Goal: Task Accomplishment & Management: Manage account settings

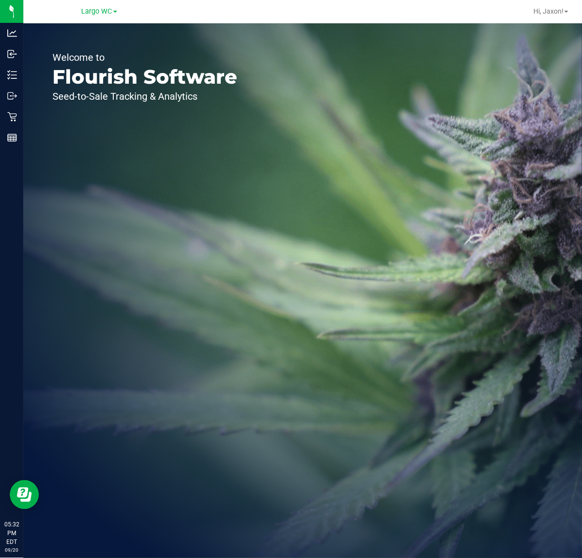
drag, startPoint x: 61, startPoint y: 280, endPoint x: 60, endPoint y: 274, distance: 6.0
click at [61, 280] on div "Welcome to Flourish Software Seed-to-Sale Tracking & Analytics" at bounding box center [144, 290] width 243 height 534
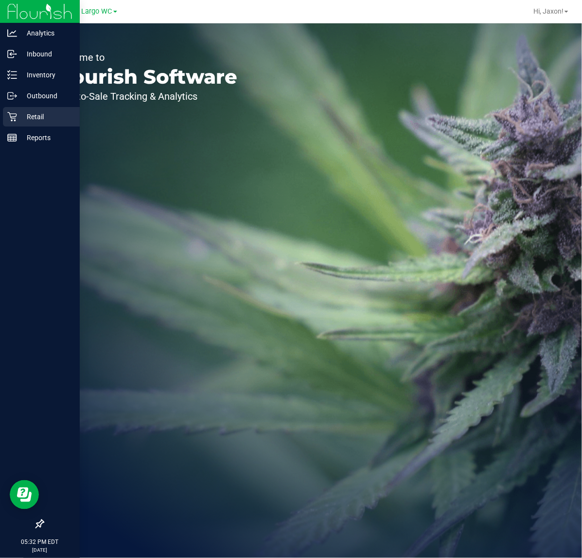
click at [23, 111] on p "Retail" at bounding box center [46, 117] width 58 height 12
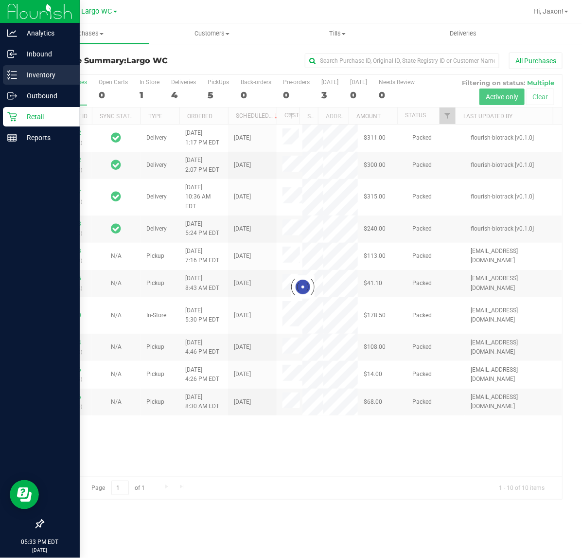
click at [29, 72] on p "Inventory" at bounding box center [46, 75] width 58 height 12
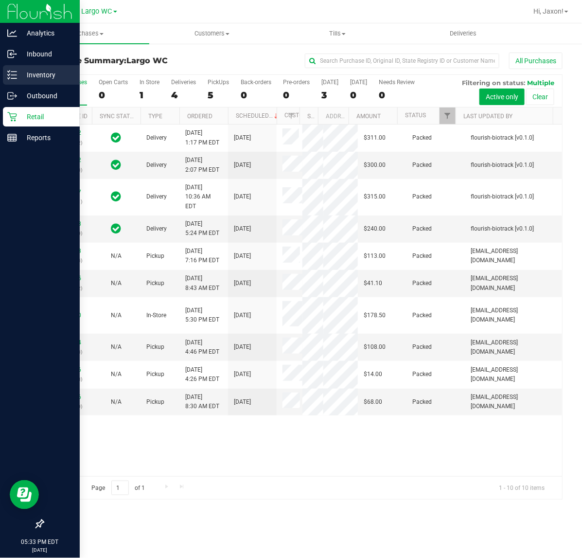
click at [22, 76] on p "Inventory" at bounding box center [46, 75] width 58 height 12
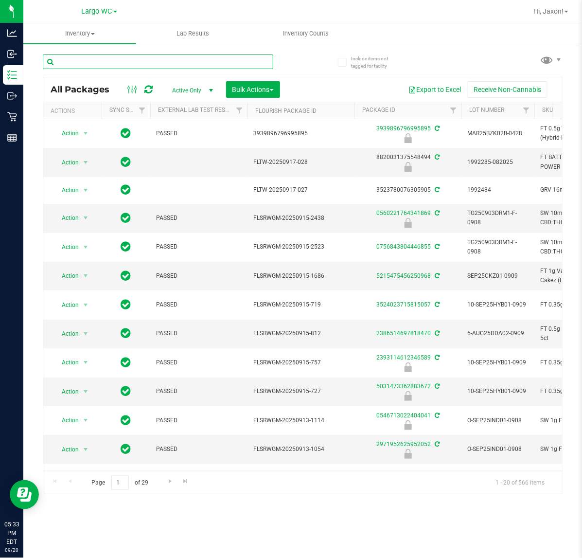
click at [127, 57] on input "text" at bounding box center [158, 61] width 230 height 15
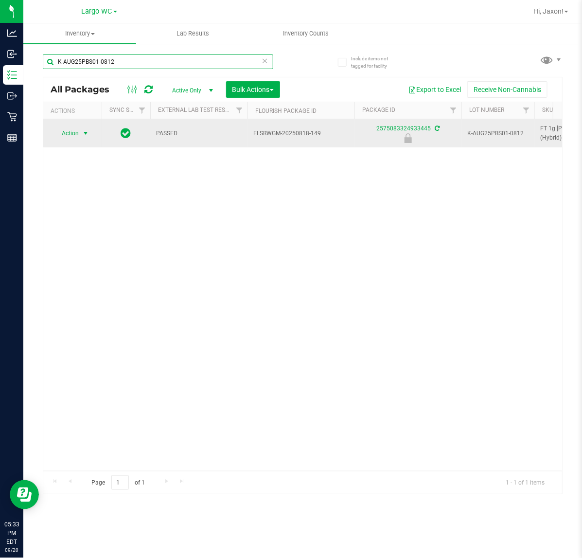
type input "K-AUG25PBS01-0812"
click at [69, 127] on span "Action" at bounding box center [66, 133] width 26 height 14
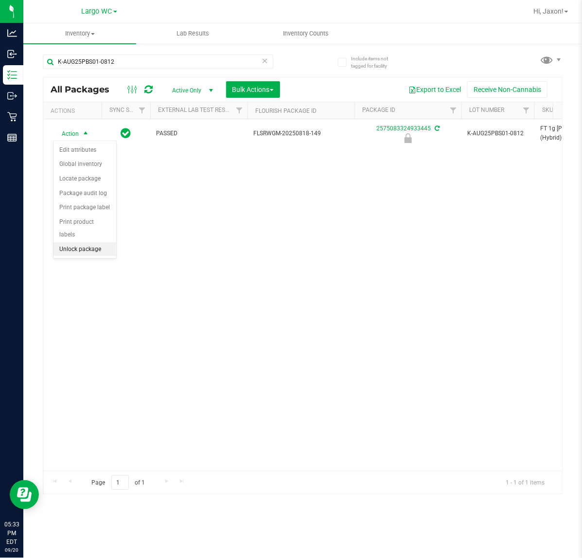
click at [86, 242] on li "Unlock package" at bounding box center [84, 249] width 63 height 15
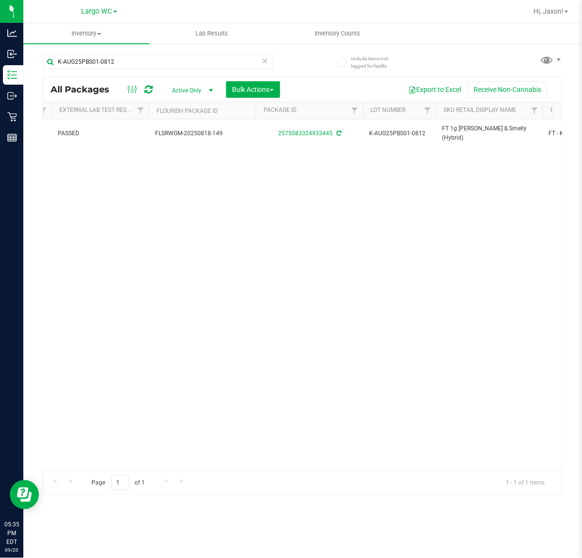
scroll to position [0, 98]
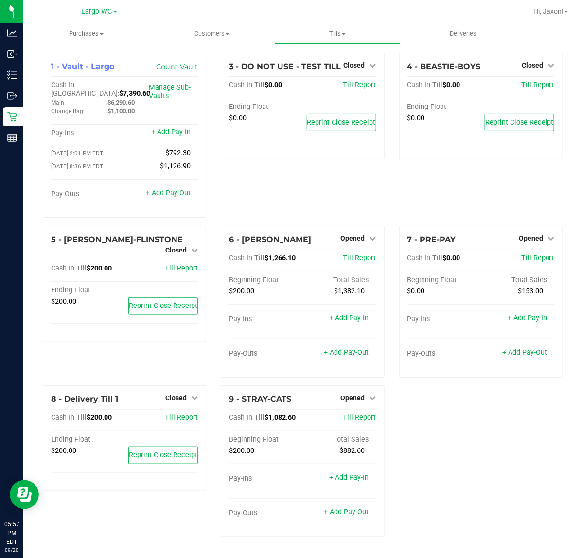
click at [488, 430] on div "1 - Vault - Largo Count Vault Cash In Vault: $7,390.60 Main: $6,290.60 Change B…" at bounding box center [302, 299] width 534 height 492
click at [466, 463] on div "1 - Vault - Largo Count Vault Cash In Vault: $7,390.60 Main: $6,290.60 Change B…" at bounding box center [302, 299] width 534 height 492
click at [346, 394] on span "Opened" at bounding box center [353, 398] width 24 height 8
click at [355, 414] on link "Close Till" at bounding box center [354, 418] width 26 height 8
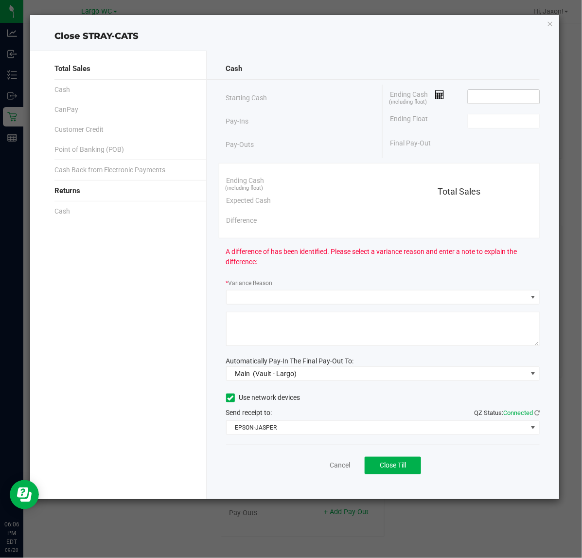
click at [482, 96] on input at bounding box center [503, 97] width 71 height 14
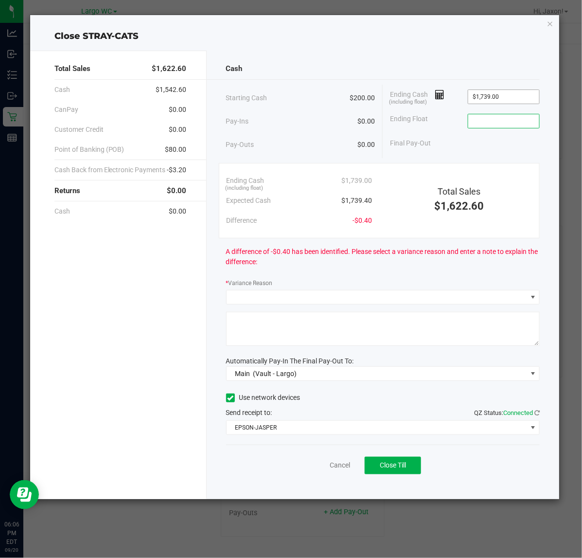
click at [524, 93] on input "$1,739.00" at bounding box center [503, 97] width 71 height 14
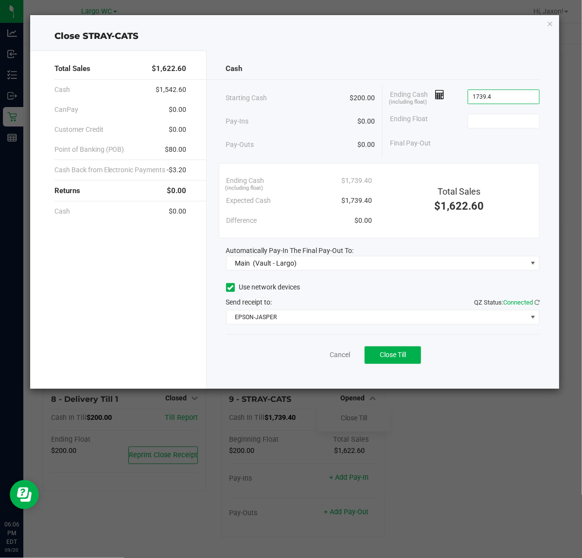
type input "$1,739.40"
click at [523, 376] on div "Cash Starting Cash $200.00 Pay-Ins $0.00 Pay-Outs $0.00 Ending Cash (including …" at bounding box center [383, 220] width 353 height 338
type input "$200.00"
click at [407, 361] on button "Close Till" at bounding box center [393, 355] width 56 height 18
click at [314, 358] on link "Dismiss" at bounding box center [318, 355] width 23 height 10
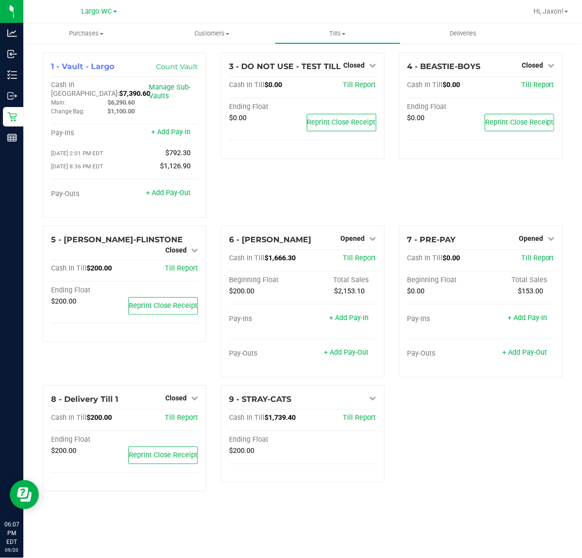
click at [460, 441] on div "1 - Vault - Largo Count Vault Cash In Vault: $7,390.60 Main: $6,290.60 Change B…" at bounding box center [302, 276] width 534 height 446
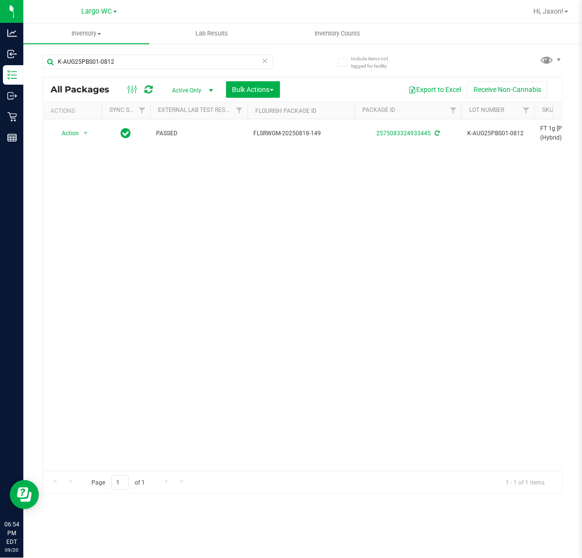
scroll to position [0, 98]
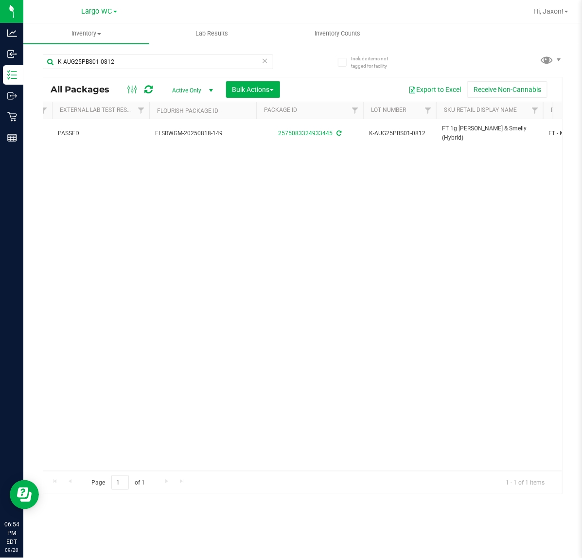
click at [314, 168] on div "Action Action Adjust qty Create package Edit attributes Global inventory Locate…" at bounding box center [302, 295] width 519 height 352
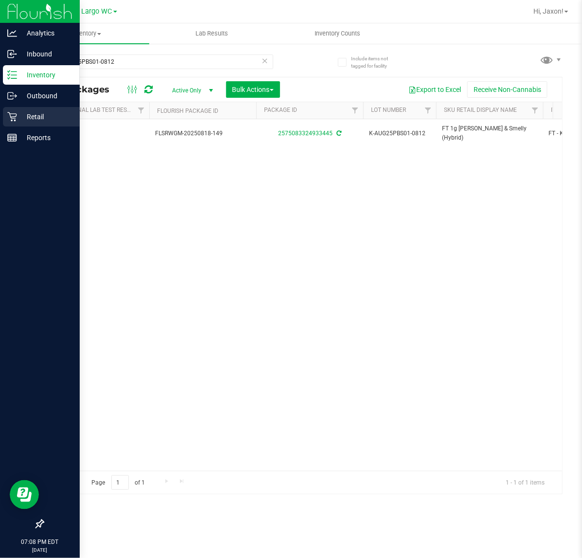
click at [26, 113] on p "Retail" at bounding box center [46, 117] width 58 height 12
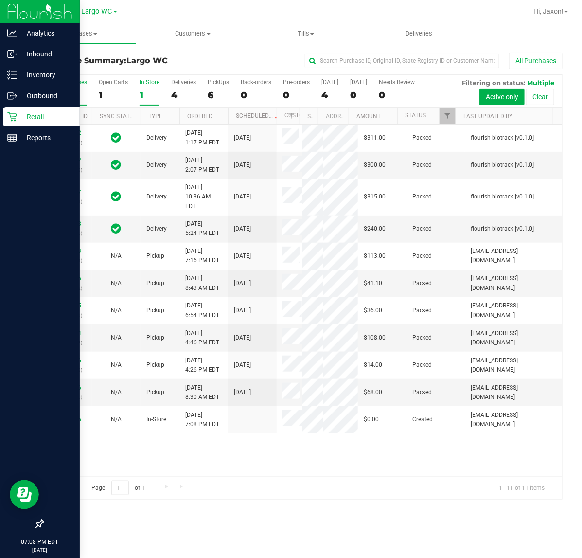
click at [152, 101] on label "In Store 1" at bounding box center [150, 92] width 20 height 27
click at [0, 0] on input "In Store 1" at bounding box center [0, 0] width 0 height 0
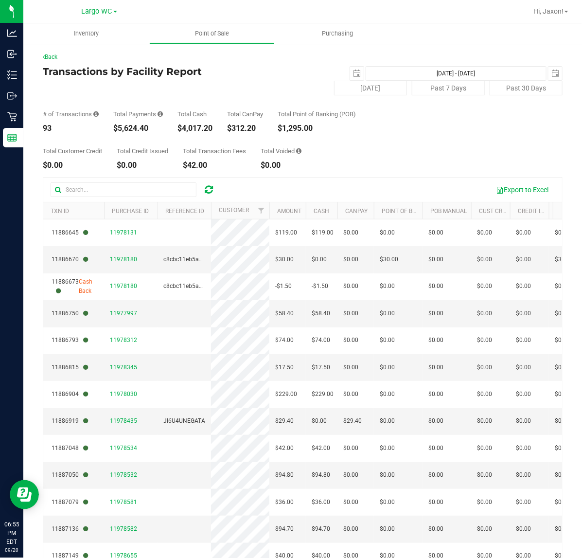
click at [123, 123] on div "Total Payments $5,624.40" at bounding box center [138, 121] width 50 height 21
click at [311, 142] on div "Total Customer Credit $0.00 Total Credit Issued $0.00 Total Transaction Fees $4…" at bounding box center [303, 150] width 520 height 37
